Goal: Transaction & Acquisition: Purchase product/service

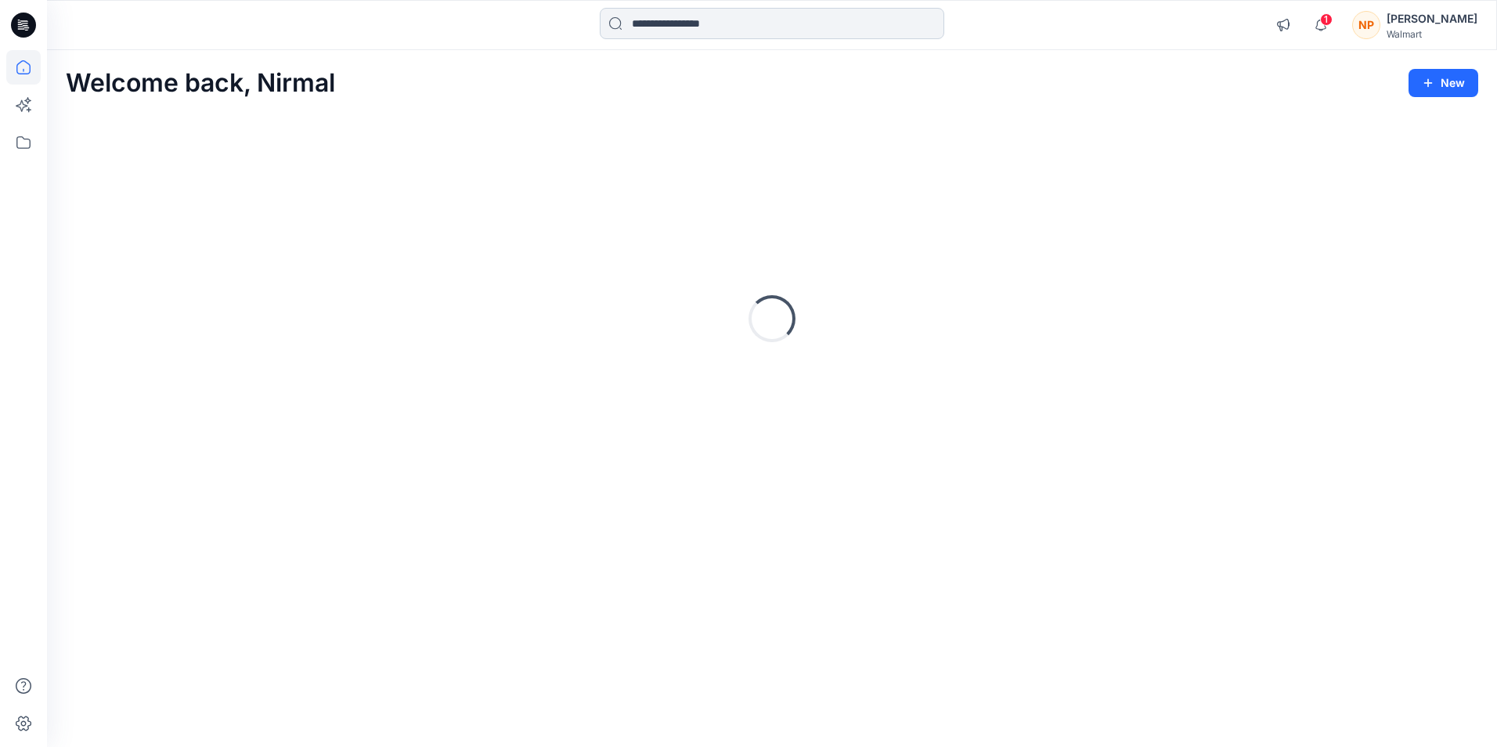
click at [694, 24] on input at bounding box center [772, 23] width 345 height 31
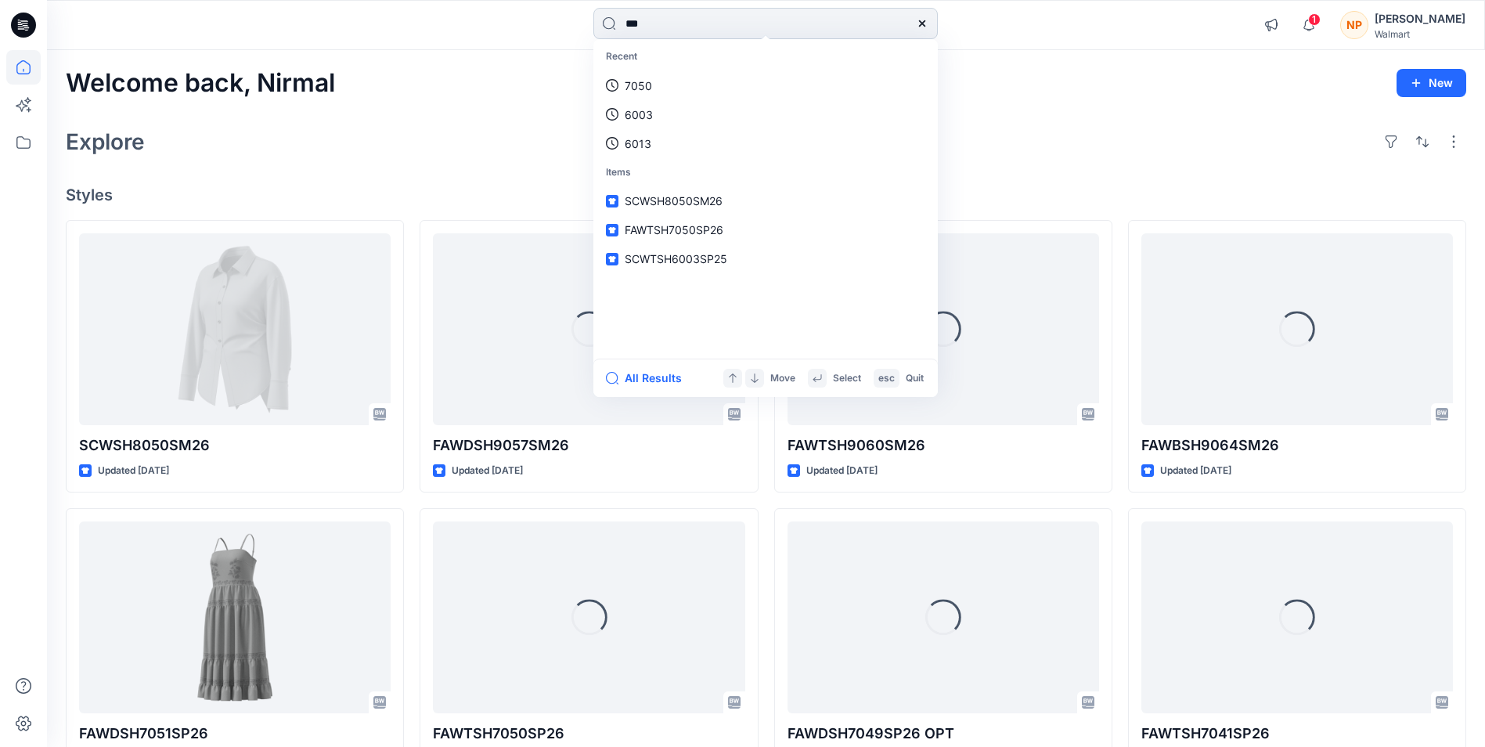
type input "****"
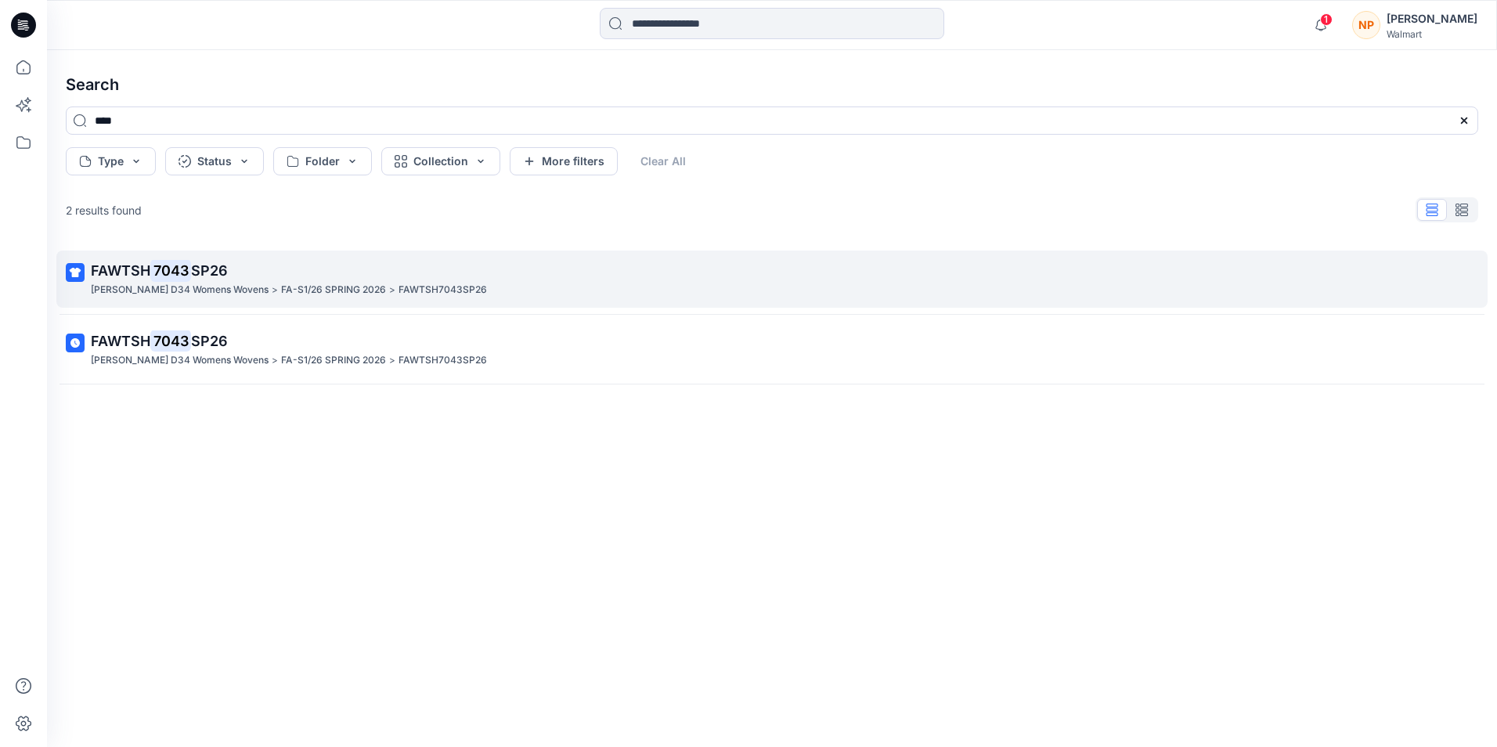
click at [164, 275] on mark "7043" at bounding box center [170, 270] width 41 height 22
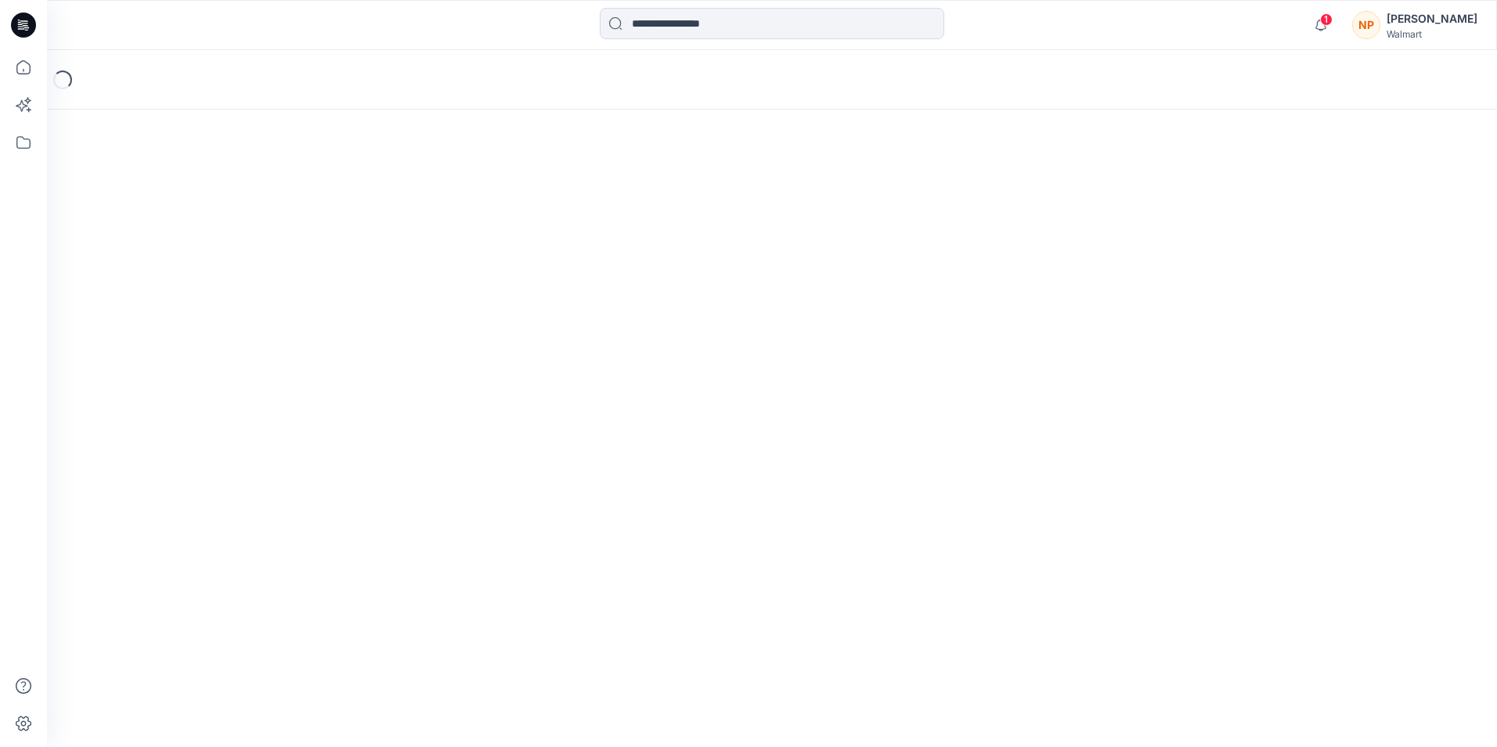
click at [163, 275] on div "Loading..." at bounding box center [772, 398] width 1450 height 697
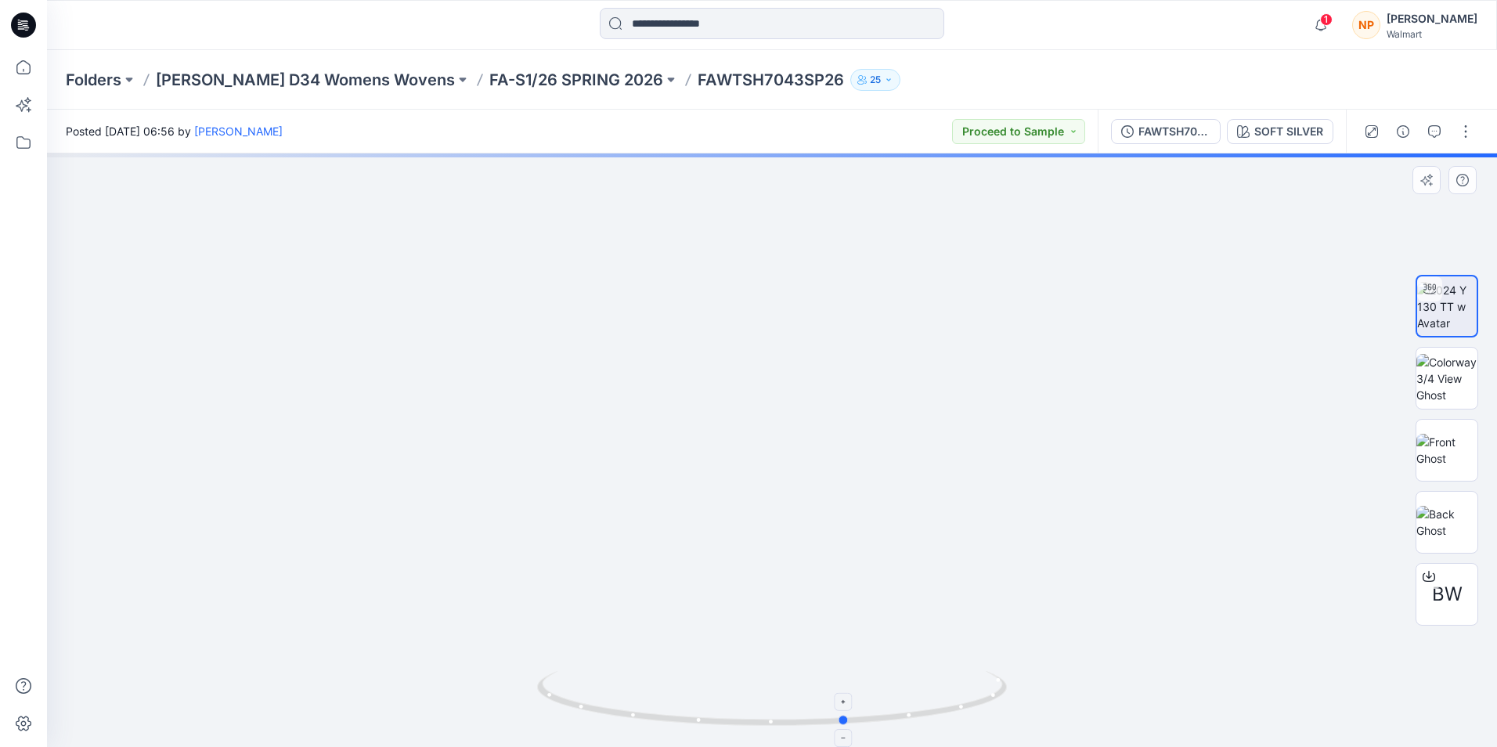
drag, startPoint x: 771, startPoint y: 729, endPoint x: 851, endPoint y: 727, distance: 79.9
click at [851, 727] on icon at bounding box center [774, 700] width 474 height 59
